Goal: Task Accomplishment & Management: Complete application form

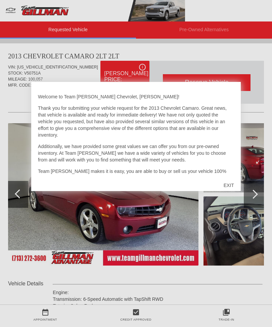
scroll to position [1, 0]
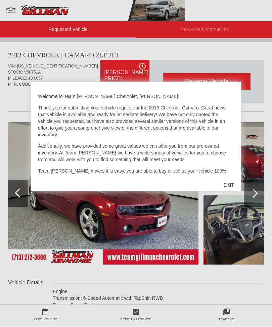
click at [233, 185] on div "EXIT" at bounding box center [229, 185] width 24 height 20
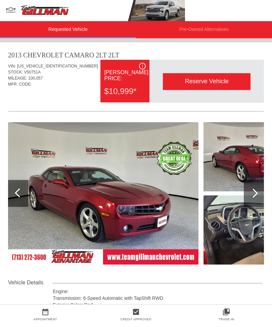
scroll to position [2, 0]
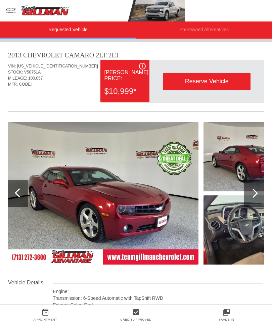
click at [176, 205] on img at bounding box center [103, 193] width 190 height 142
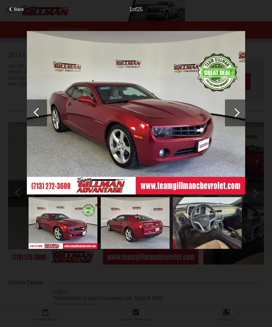
click at [237, 117] on div at bounding box center [235, 112] width 20 height 27
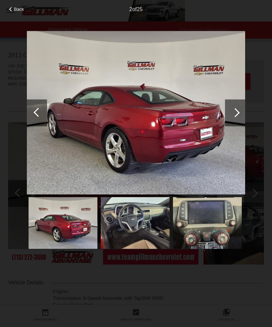
click at [236, 120] on div at bounding box center [235, 112] width 20 height 27
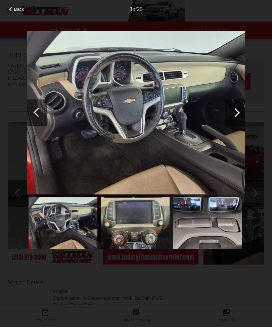
click at [243, 114] on div at bounding box center [235, 112] width 20 height 27
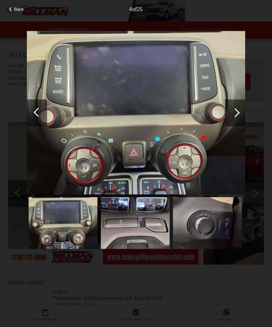
click at [241, 115] on div at bounding box center [235, 112] width 20 height 27
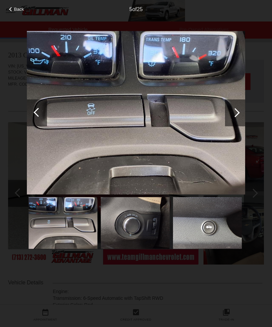
click at [234, 117] on div at bounding box center [235, 112] width 20 height 27
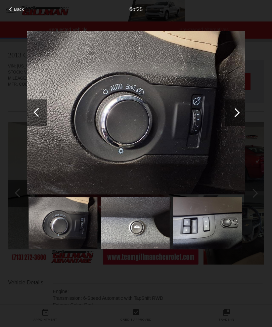
click at [238, 117] on div at bounding box center [235, 112] width 20 height 27
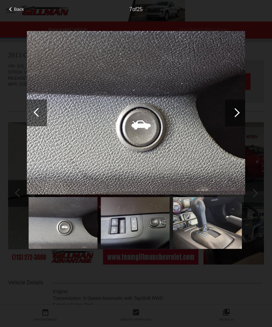
click at [237, 118] on div at bounding box center [235, 112] width 20 height 27
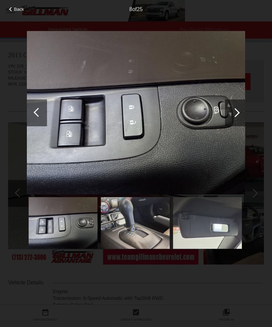
click at [236, 117] on div at bounding box center [235, 112] width 20 height 27
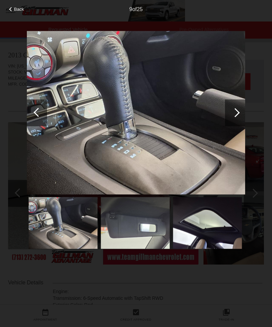
click at [233, 119] on div at bounding box center [235, 112] width 20 height 27
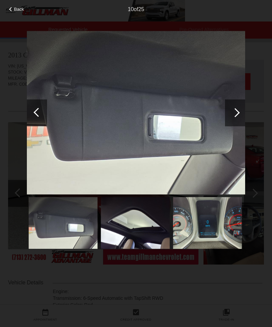
click at [233, 119] on div at bounding box center [235, 112] width 20 height 27
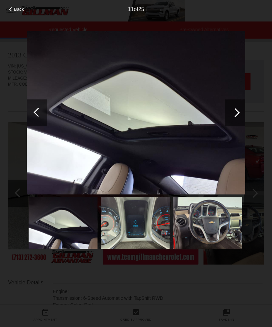
click at [234, 116] on div at bounding box center [234, 112] width 9 height 9
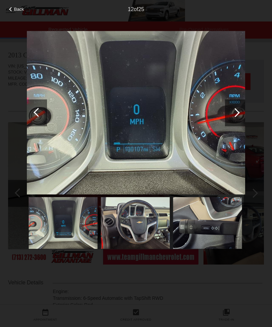
click at [236, 115] on div at bounding box center [235, 112] width 20 height 27
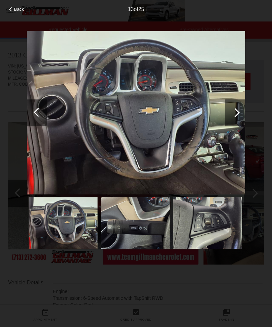
click at [236, 116] on div at bounding box center [235, 112] width 20 height 27
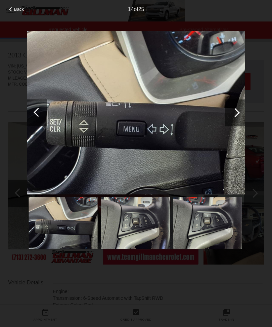
click at [239, 115] on div at bounding box center [235, 112] width 20 height 27
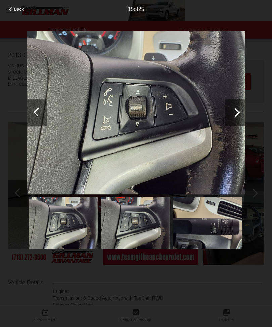
click at [238, 115] on div at bounding box center [235, 112] width 20 height 27
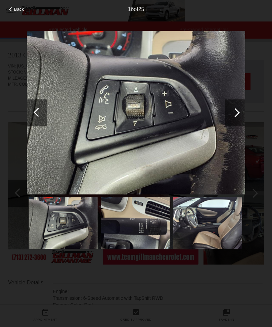
click at [238, 115] on div at bounding box center [235, 112] width 20 height 27
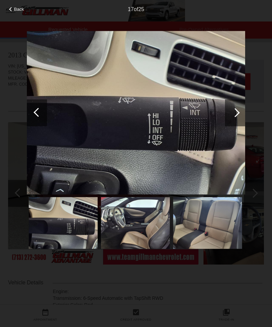
click at [236, 116] on div at bounding box center [235, 112] width 20 height 27
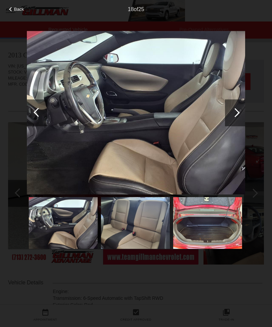
click at [237, 115] on div at bounding box center [235, 112] width 20 height 27
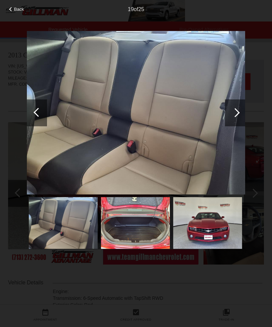
click at [234, 119] on div at bounding box center [235, 112] width 20 height 27
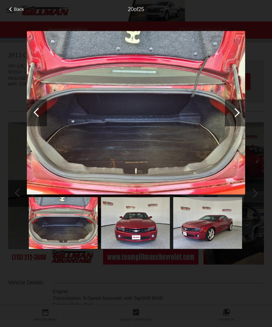
click at [235, 116] on div at bounding box center [234, 112] width 9 height 9
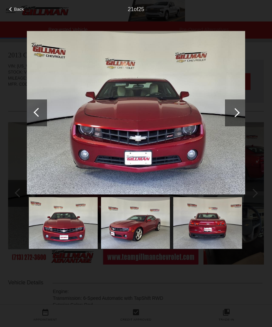
click at [235, 117] on div at bounding box center [235, 112] width 20 height 27
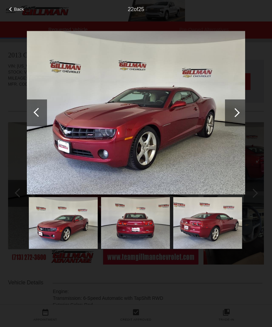
click at [233, 118] on div at bounding box center [235, 112] width 20 height 27
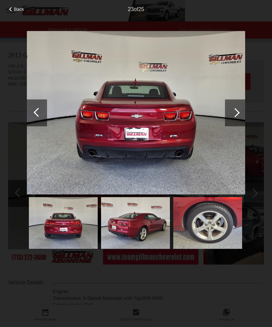
click at [232, 118] on div at bounding box center [235, 112] width 20 height 27
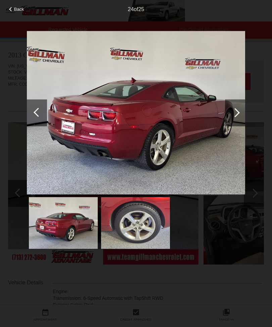
click at [234, 117] on div at bounding box center [235, 112] width 20 height 27
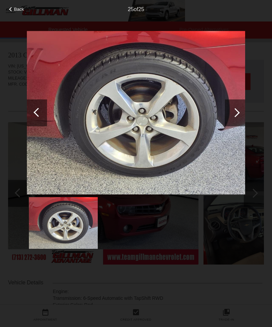
click at [238, 115] on div at bounding box center [235, 112] width 20 height 27
click at [236, 114] on div at bounding box center [234, 112] width 9 height 9
click at [231, 113] on div at bounding box center [234, 112] width 9 height 9
click at [236, 115] on div at bounding box center [234, 112] width 9 height 9
click at [236, 115] on div at bounding box center [235, 112] width 20 height 27
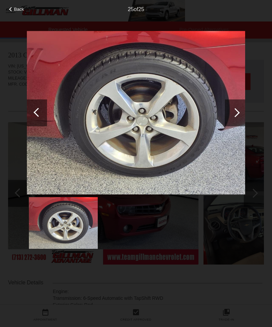
click at [39, 112] on div at bounding box center [38, 112] width 9 height 9
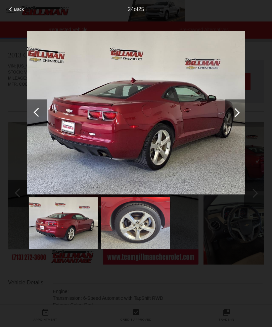
click at [33, 110] on div at bounding box center [37, 112] width 20 height 27
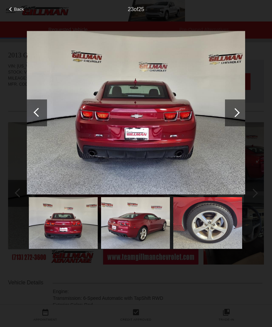
click at [33, 110] on div at bounding box center [37, 112] width 20 height 27
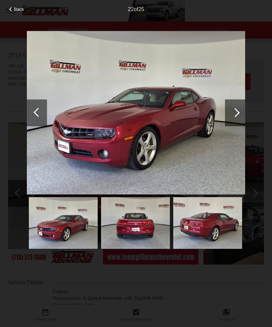
click at [35, 111] on div at bounding box center [38, 112] width 9 height 9
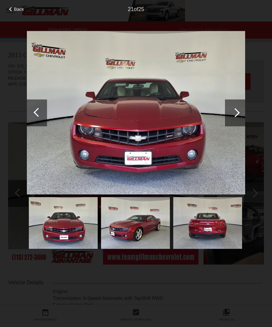
click at [34, 109] on div at bounding box center [37, 112] width 20 height 27
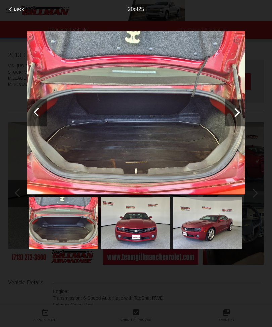
click at [35, 109] on div at bounding box center [37, 112] width 20 height 27
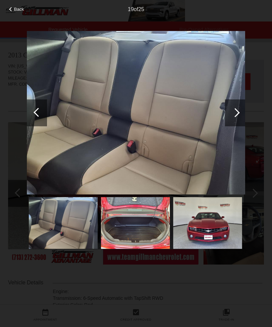
click at [34, 112] on div at bounding box center [37, 112] width 20 height 27
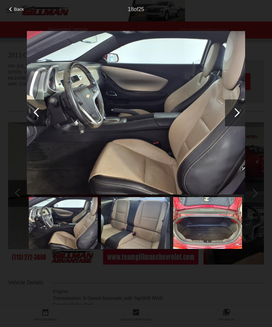
click at [37, 113] on div at bounding box center [38, 112] width 9 height 9
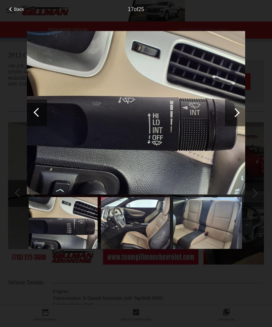
click at [38, 111] on div at bounding box center [38, 112] width 9 height 9
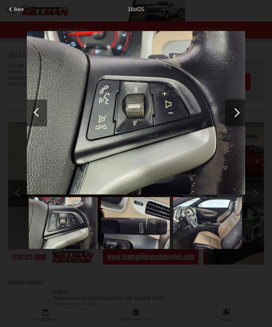
click at [38, 112] on div at bounding box center [38, 112] width 9 height 9
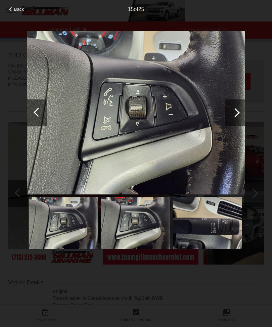
click at [40, 111] on div at bounding box center [38, 112] width 9 height 9
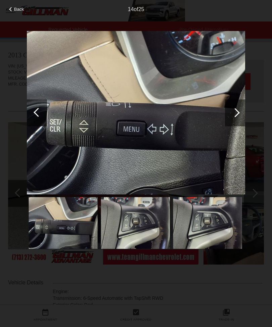
click at [37, 112] on div at bounding box center [38, 112] width 9 height 9
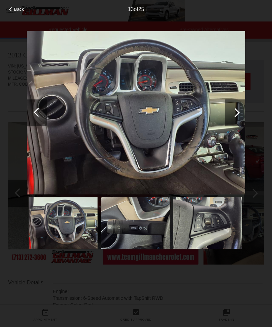
click at [37, 111] on div at bounding box center [38, 112] width 9 height 9
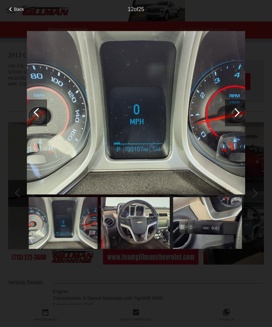
click at [41, 112] on div at bounding box center [38, 112] width 9 height 9
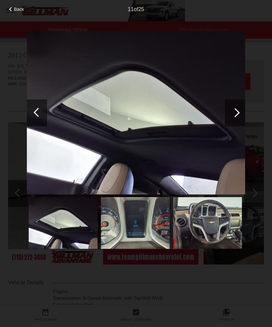
click at [38, 111] on div at bounding box center [38, 112] width 9 height 9
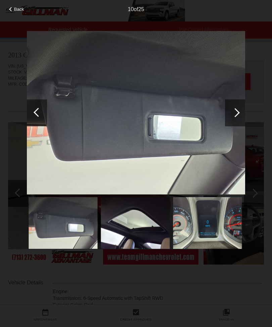
click at [40, 111] on div at bounding box center [38, 112] width 9 height 9
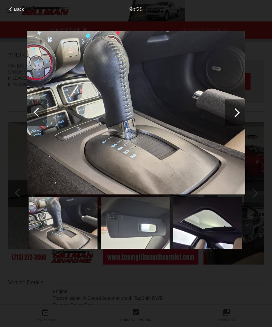
click at [41, 111] on div at bounding box center [38, 112] width 9 height 9
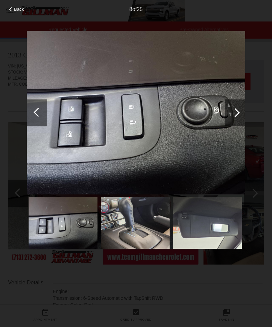
click at [39, 112] on div at bounding box center [38, 112] width 9 height 9
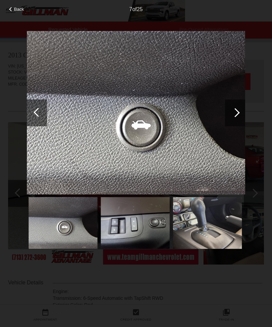
click at [40, 111] on div at bounding box center [38, 112] width 9 height 9
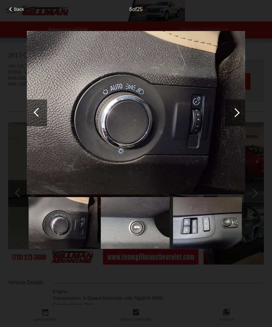
click at [40, 111] on div at bounding box center [38, 112] width 9 height 9
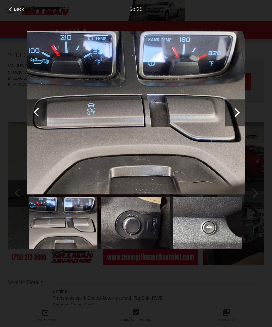
click at [36, 112] on div at bounding box center [38, 112] width 9 height 9
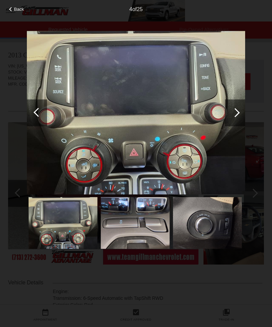
click at [32, 107] on div at bounding box center [37, 112] width 20 height 27
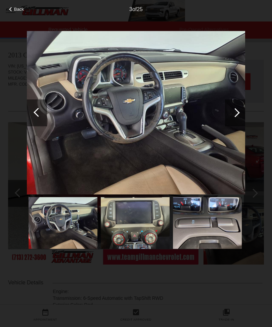
click at [37, 113] on div at bounding box center [38, 112] width 9 height 9
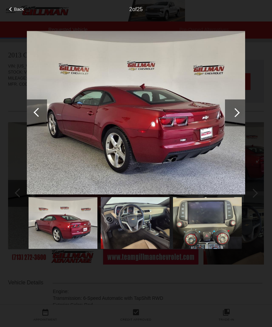
scroll to position [1, 0]
